Goal: Task Accomplishment & Management: Use online tool/utility

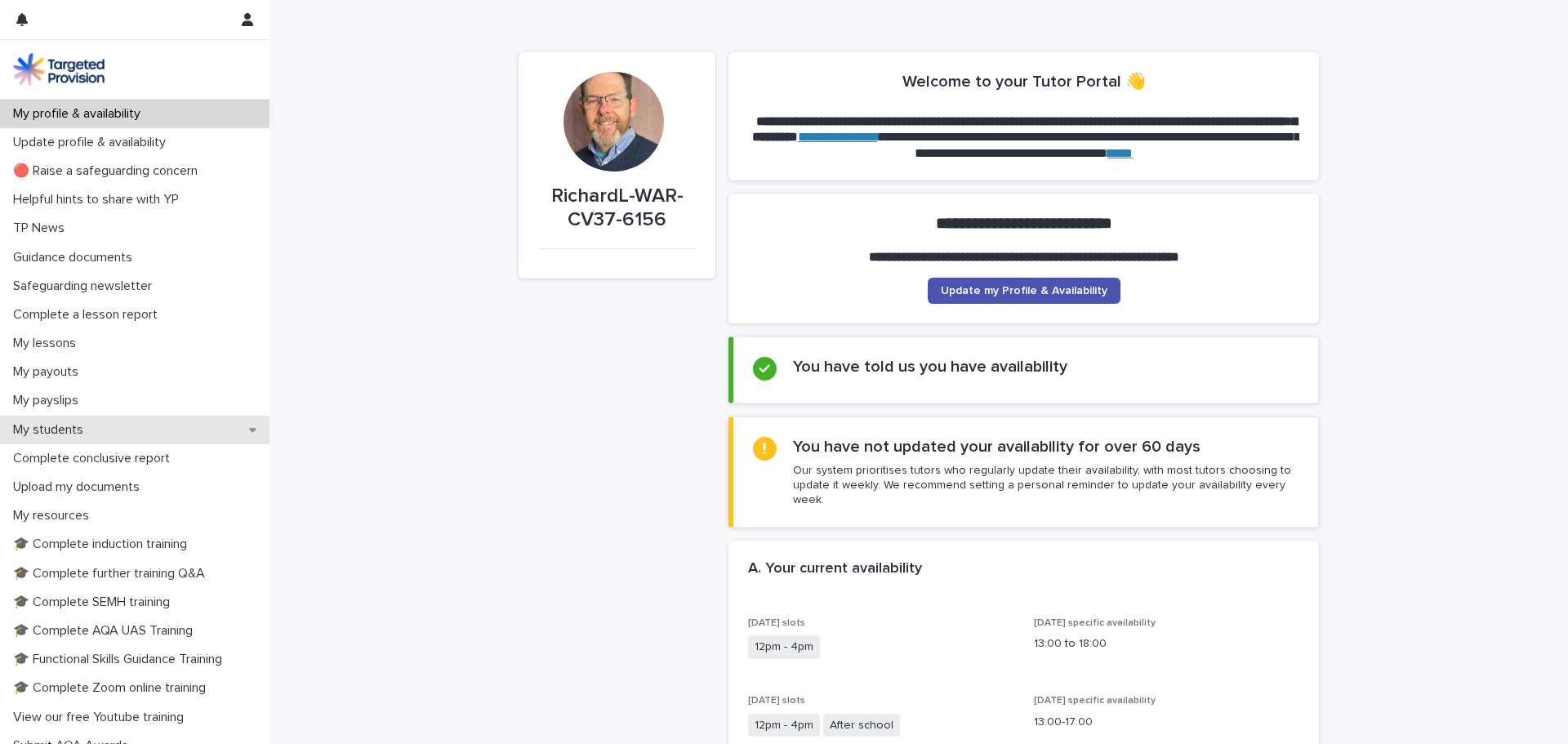
click at [55, 432] on p "My students" at bounding box center [51, 430] width 90 height 16
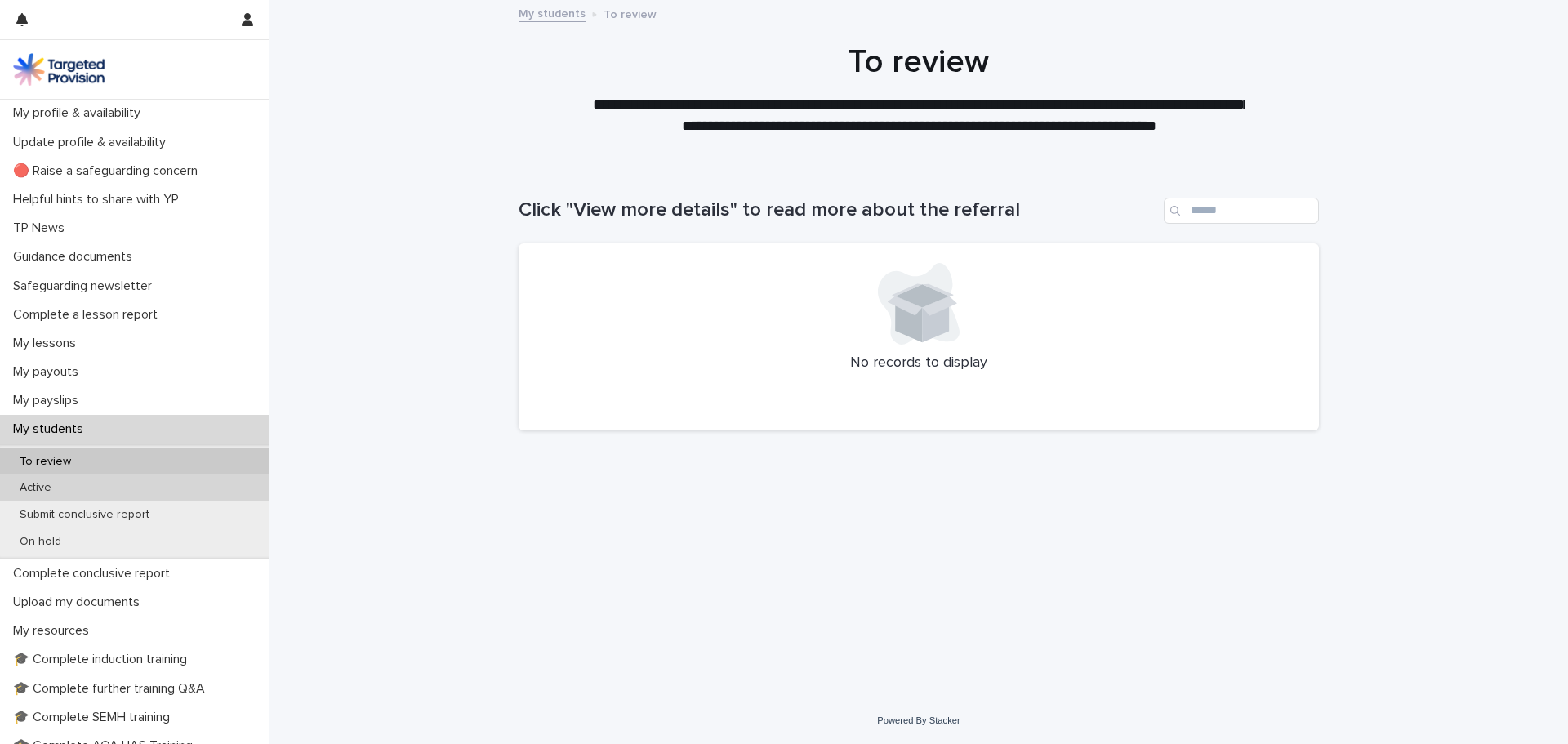
click at [59, 485] on p "Active" at bounding box center [35, 487] width 58 height 14
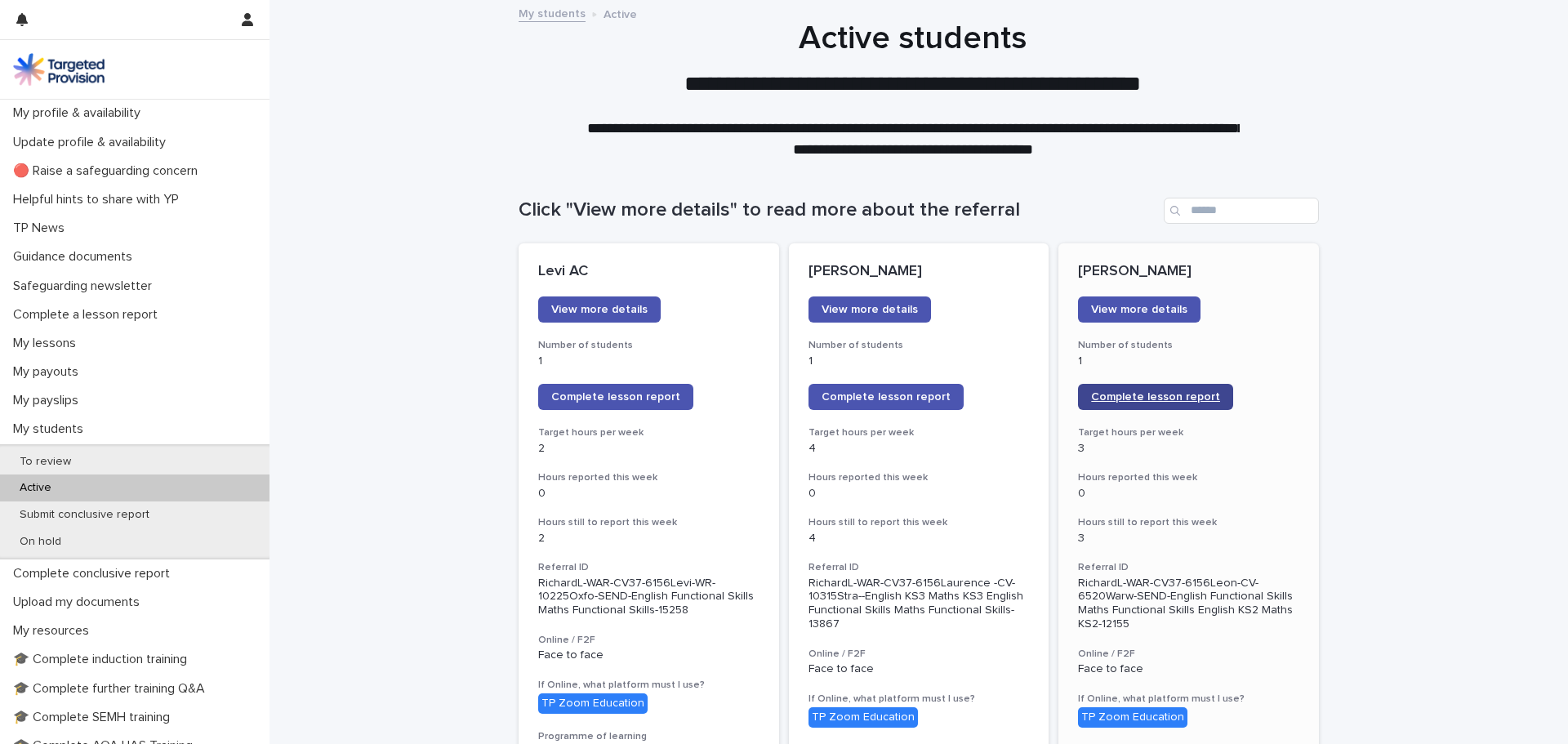
click at [1131, 398] on span "Complete lesson report" at bounding box center [1155, 397] width 129 height 11
click at [47, 345] on p "My lessons" at bounding box center [47, 343] width 83 height 16
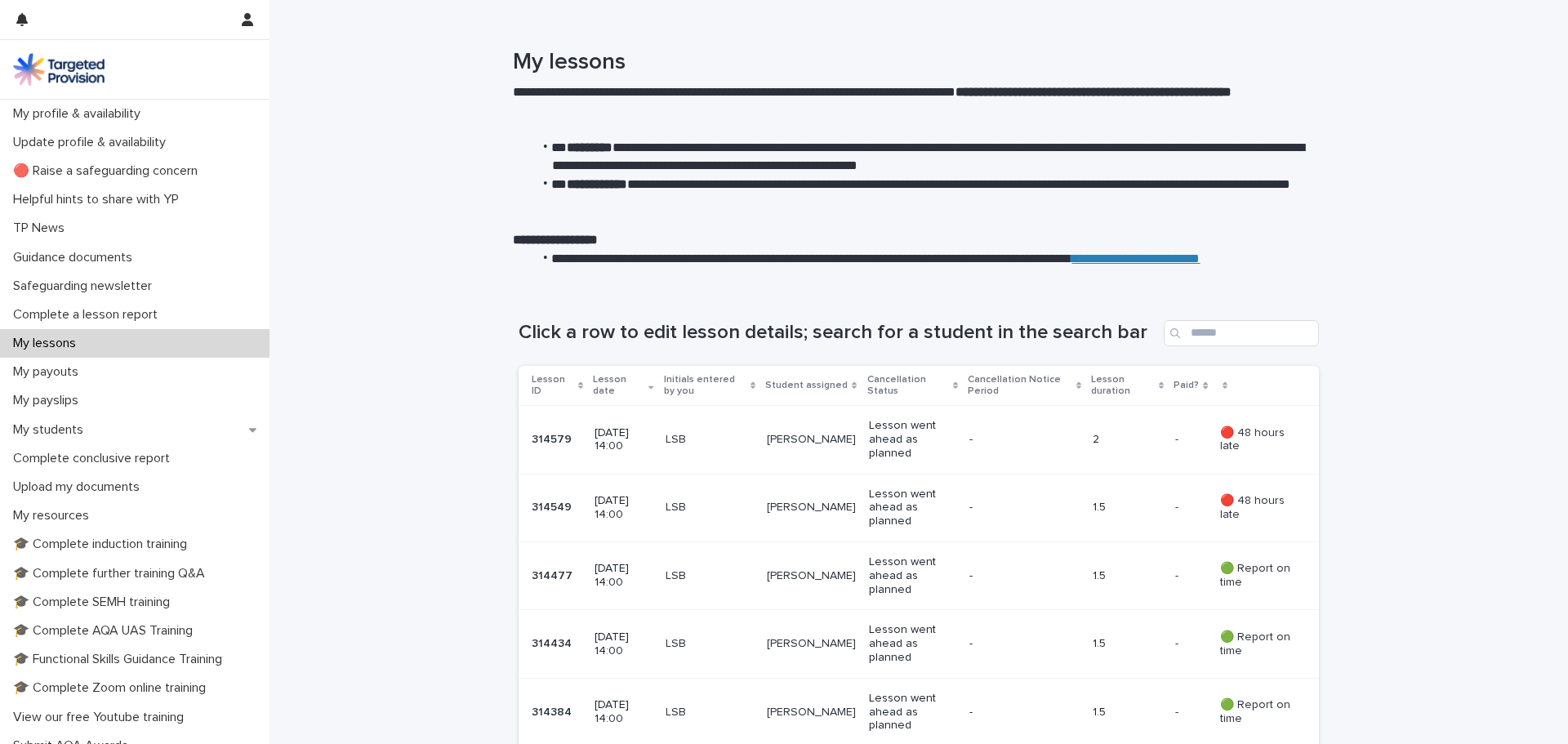
click at [734, 432] on div "LSB" at bounding box center [710, 438] width 88 height 17
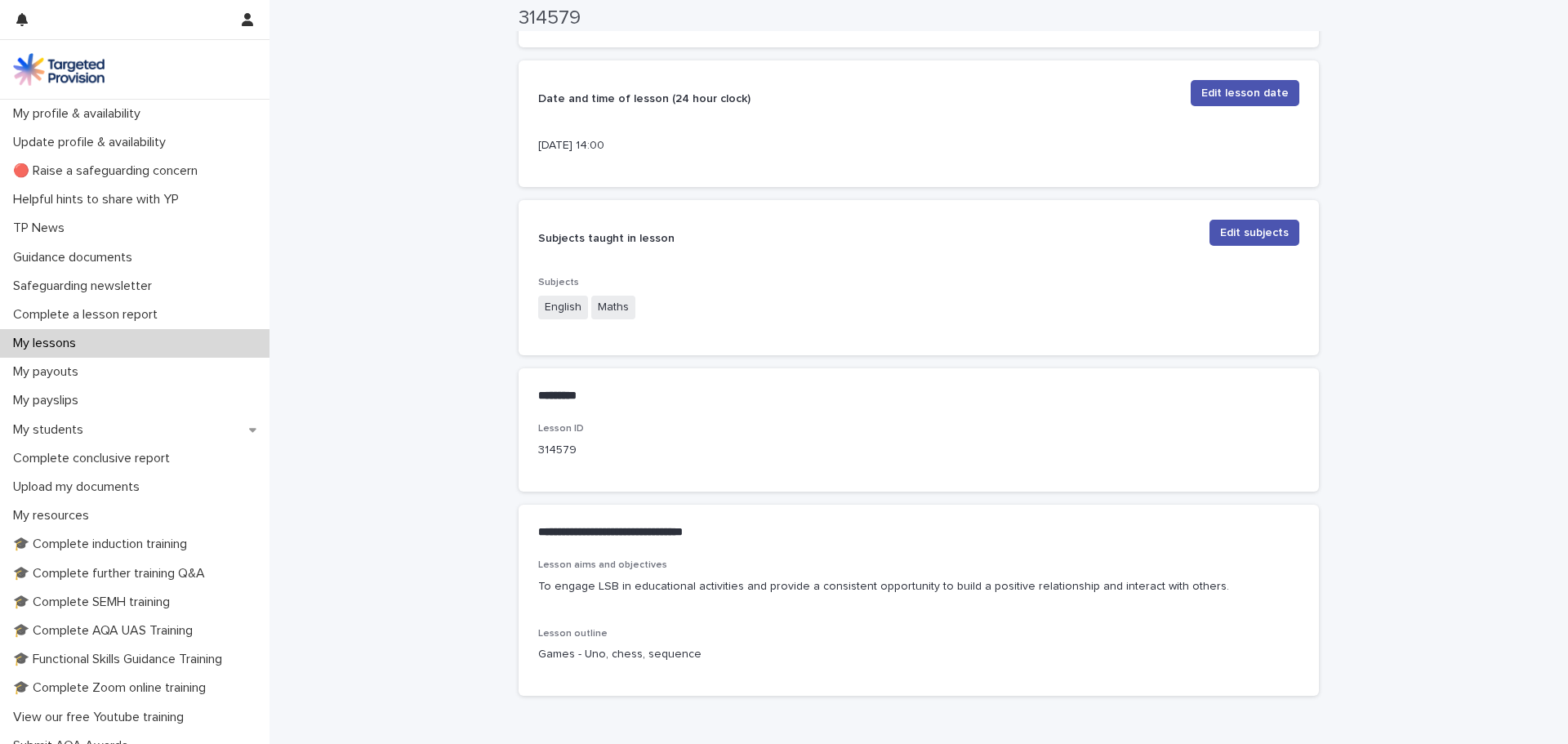
scroll to position [490, 0]
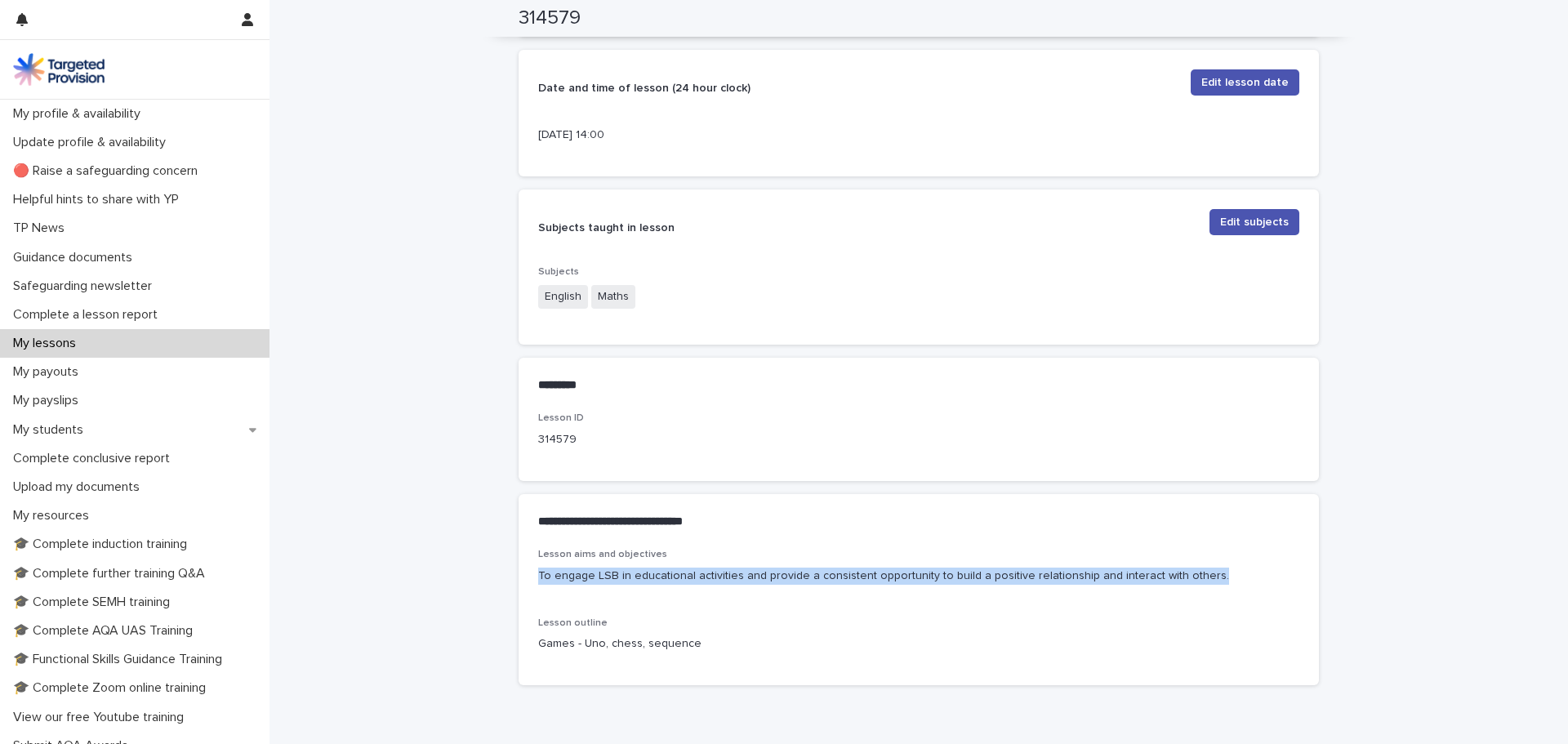
drag, startPoint x: 530, startPoint y: 576, endPoint x: 1191, endPoint y: 589, distance: 661.1
click at [1191, 589] on div "Lesson aims and objectives To engage LSB in educational activities and provide …" at bounding box center [919, 617] width 801 height 136
copy p "To engage LSB in educational activities and provide a consistent opportunity to…"
